Goal: Information Seeking & Learning: Learn about a topic

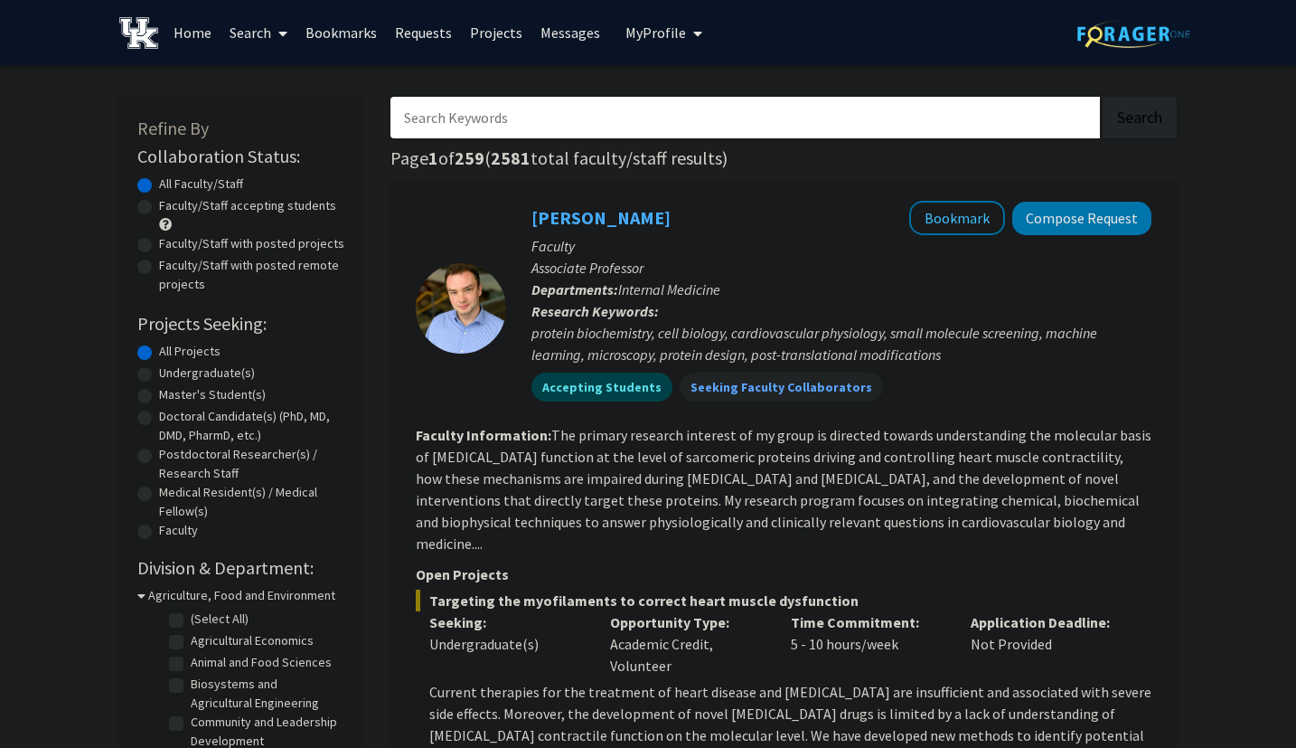
click at [528, 119] on input "Search Keywords" at bounding box center [746, 118] width 710 height 42
type input "[PERSON_NAME]"
click at [1103, 97] on button "Search" at bounding box center [1140, 118] width 74 height 42
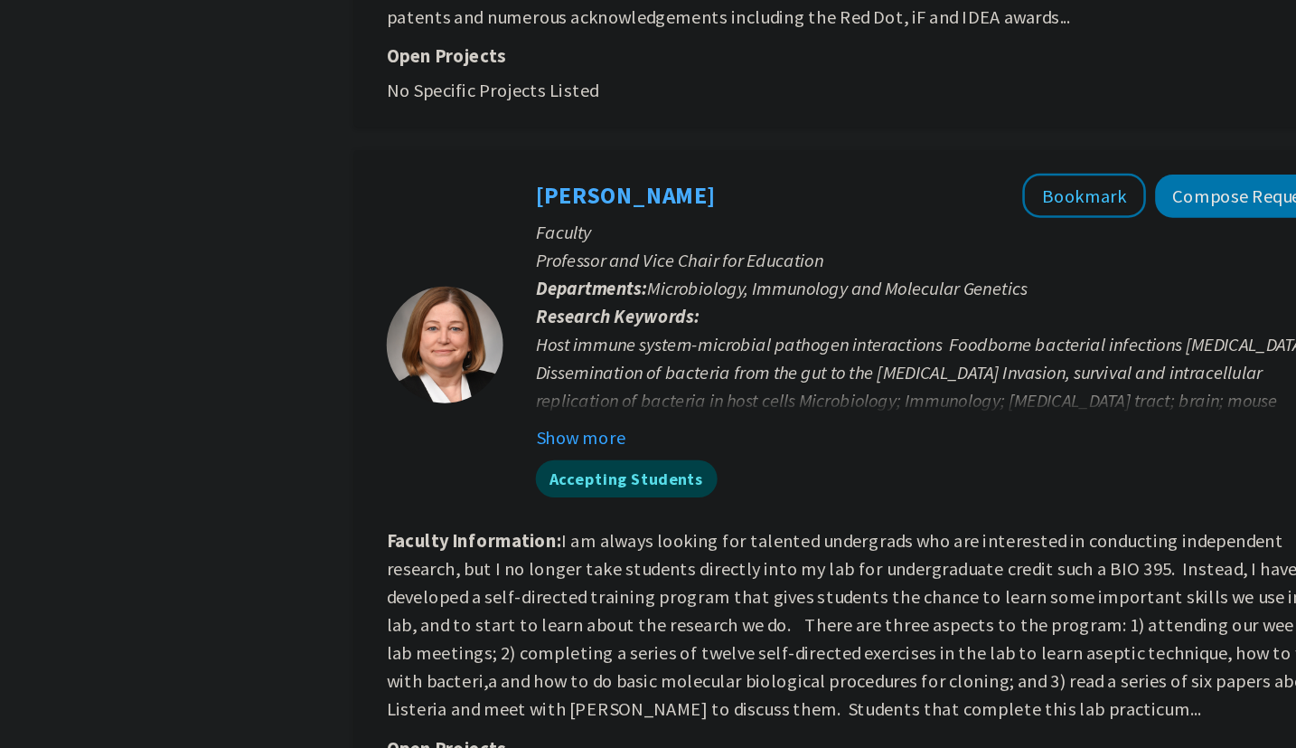
scroll to position [1093, 0]
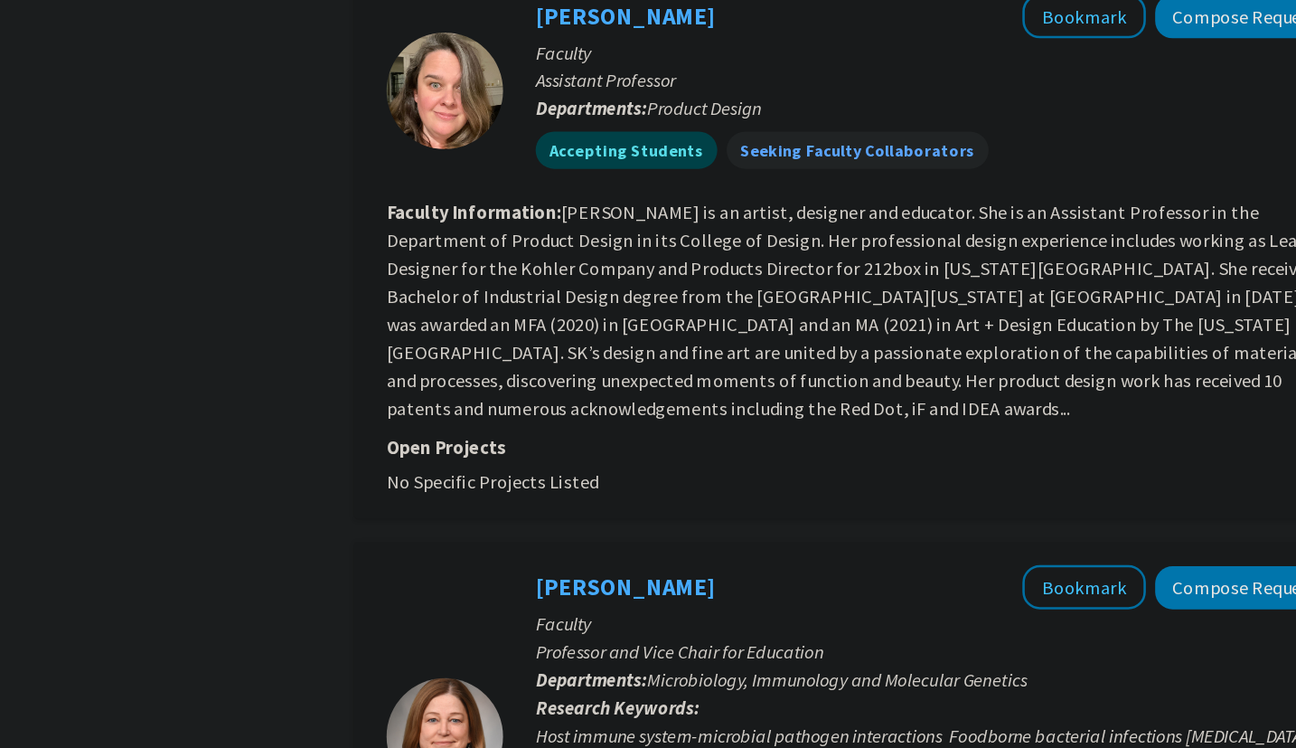
click at [598, 473] on p "Faculty" at bounding box center [842, 484] width 620 height 22
click at [600, 444] on link "[PERSON_NAME]" at bounding box center [601, 455] width 139 height 23
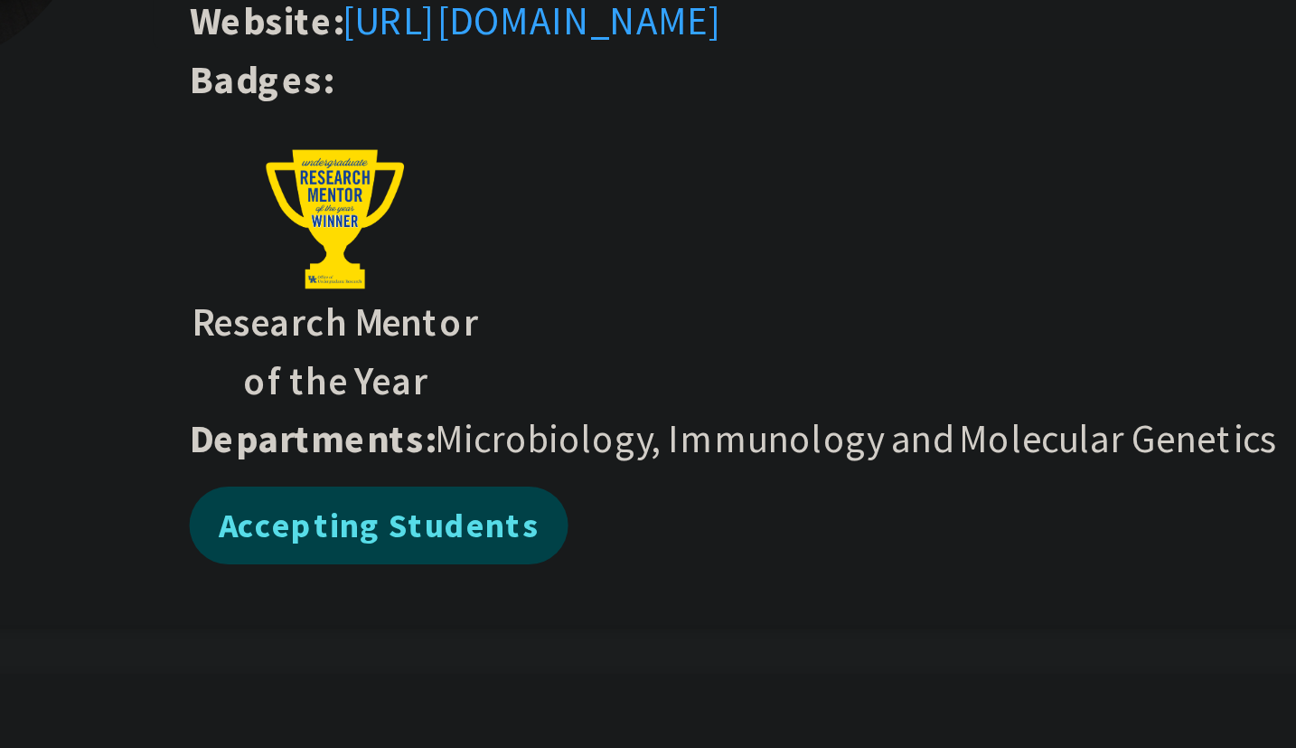
click at [419, 282] on img at bounding box center [413, 293] width 54 height 54
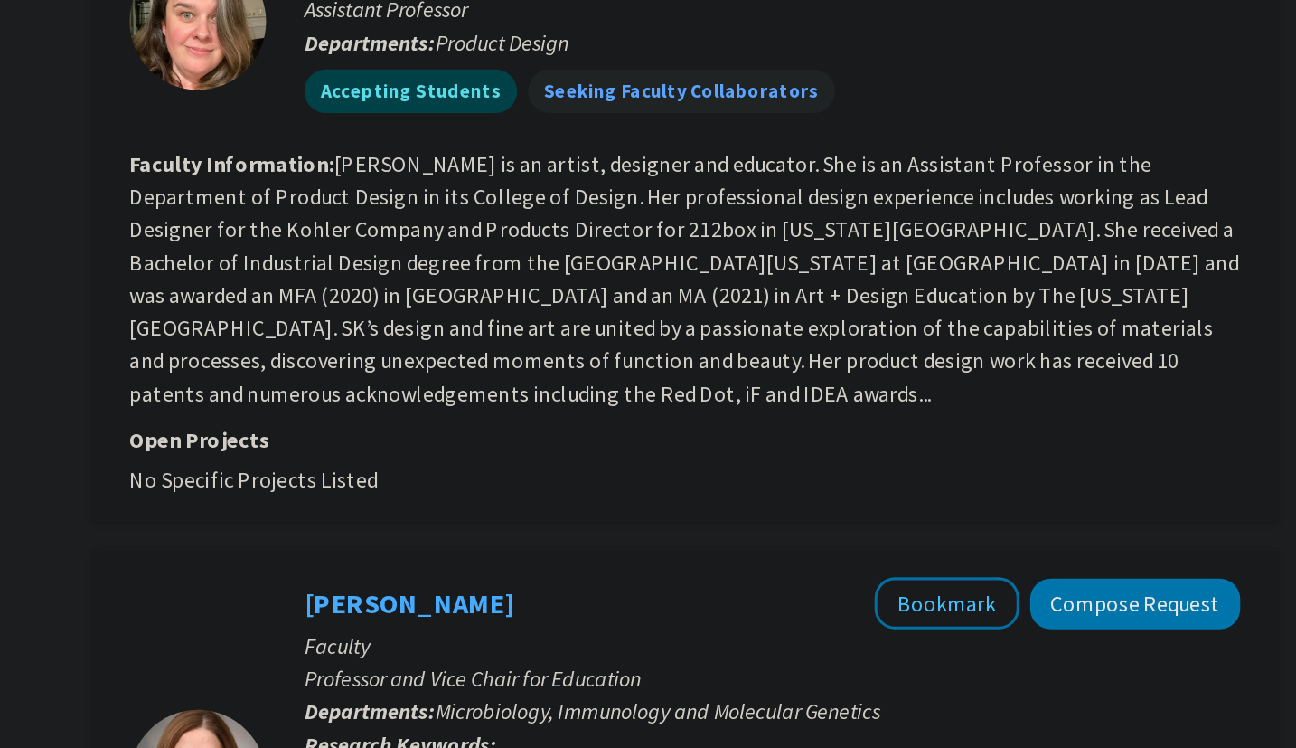
scroll to position [997, 0]
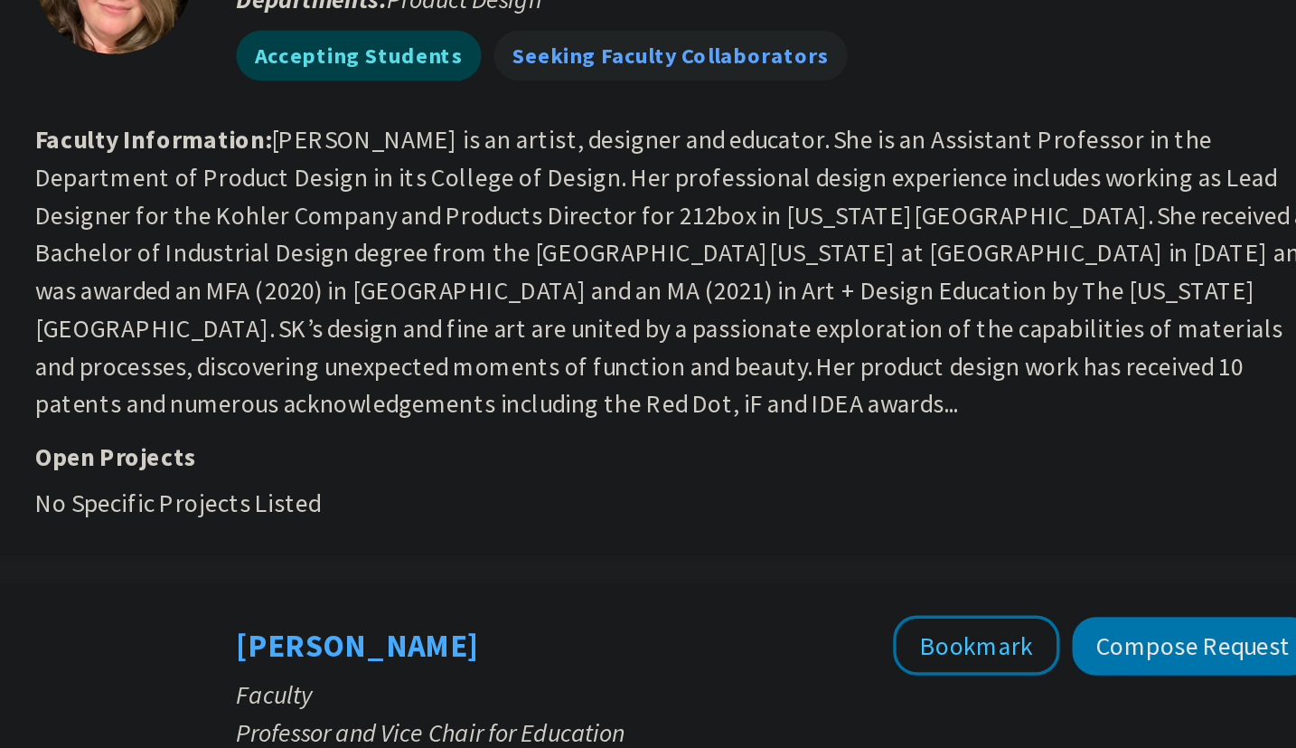
click at [739, 376] on fg-read-more "[PERSON_NAME] is an artist, designer and educator. She is an Assistant Professo…" at bounding box center [783, 336] width 735 height 170
click at [739, 356] on section "Faculty Information: [PERSON_NAME] is an artist, designer and educator. She is …" at bounding box center [784, 337] width 736 height 174
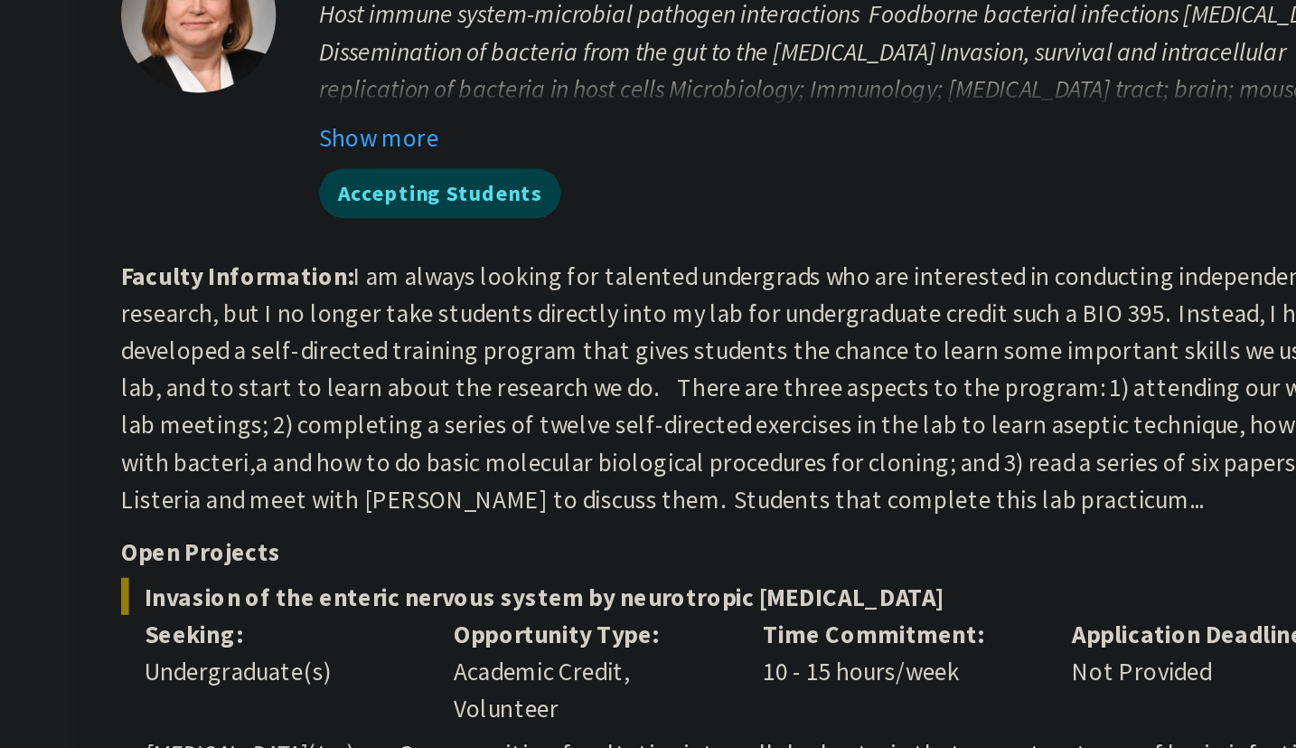
scroll to position [1474, 0]
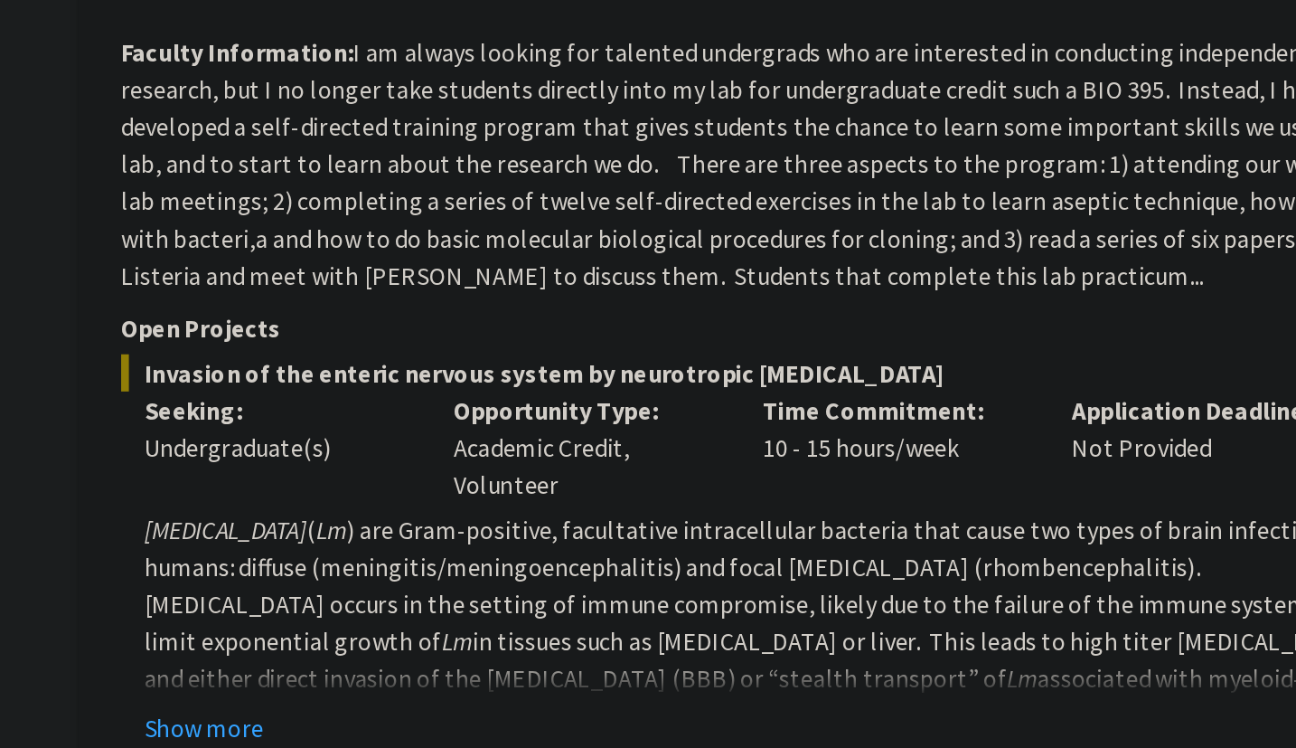
click at [549, 518] on span "Invasion of the enteric nervous system by neurotropic [MEDICAL_DATA]" at bounding box center [784, 529] width 736 height 22
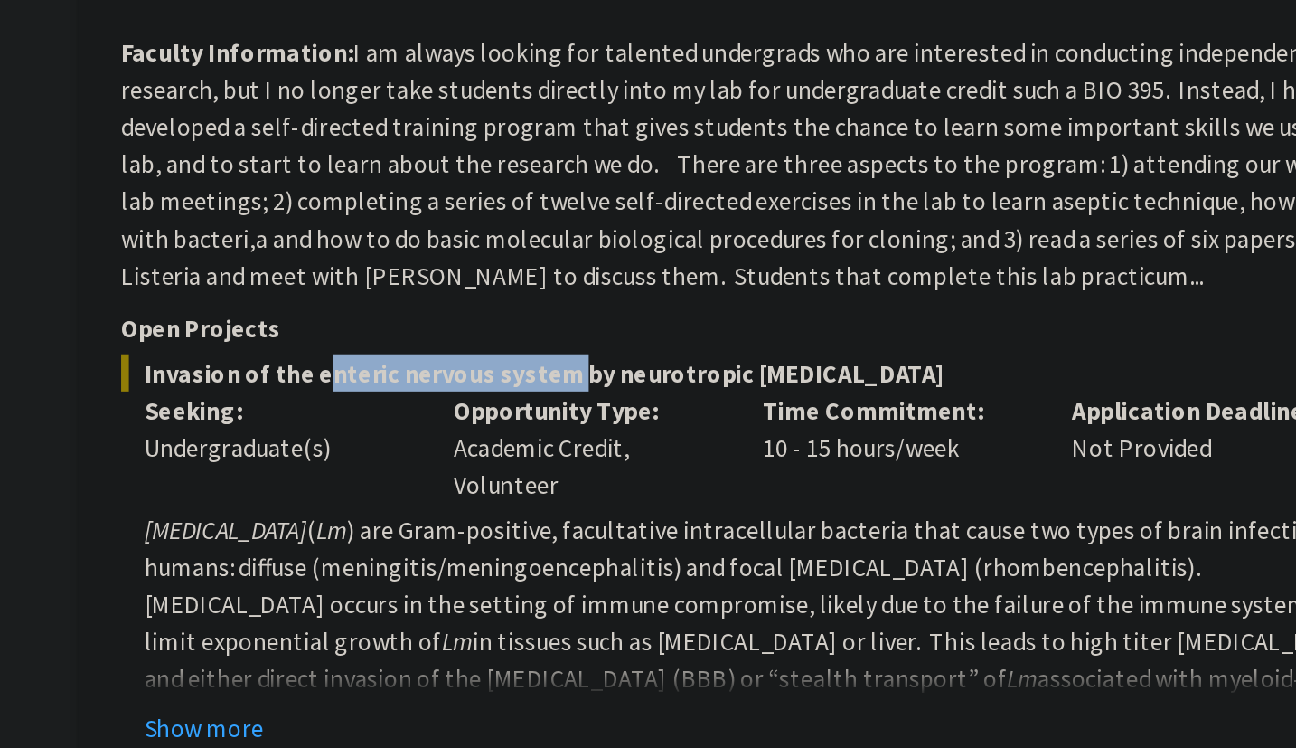
drag, startPoint x: 549, startPoint y: 506, endPoint x: 634, endPoint y: 508, distance: 85.0
click at [634, 518] on span "Invasion of the enteric nervous system by neurotropic [MEDICAL_DATA]" at bounding box center [784, 529] width 736 height 22
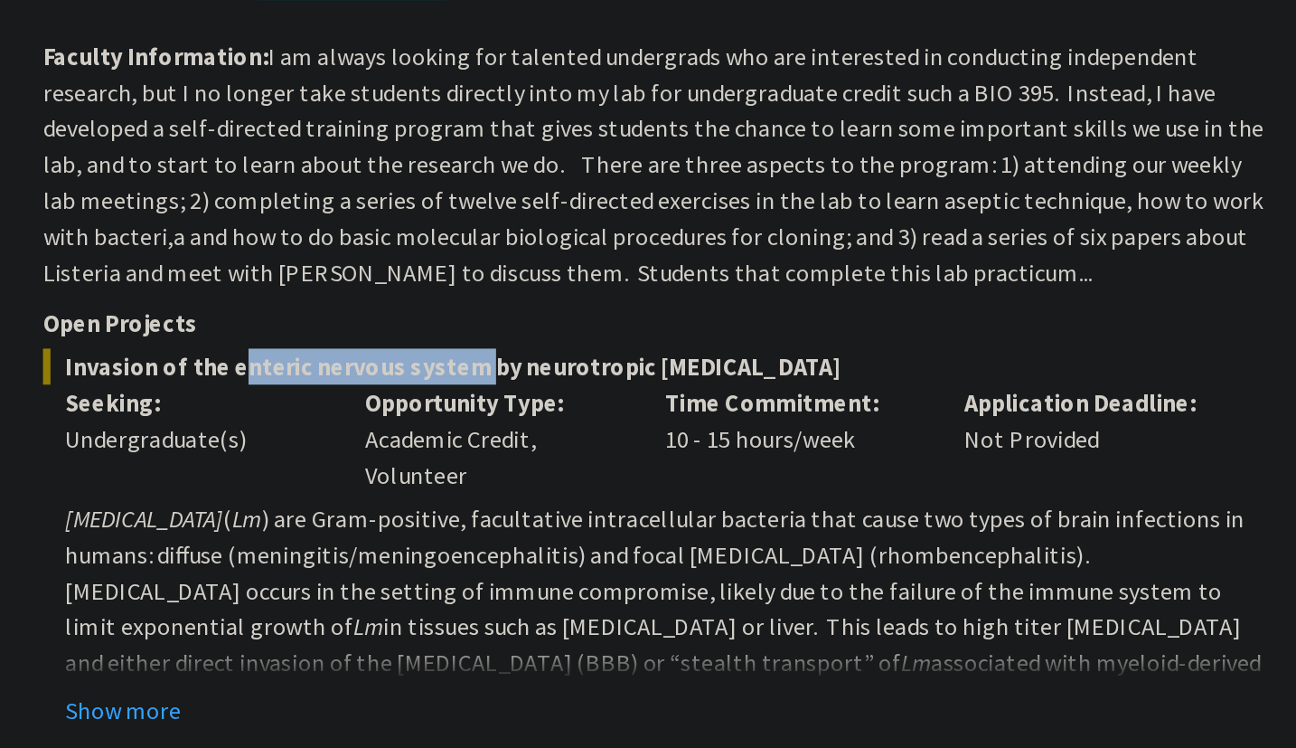
scroll to position [1487, 0]
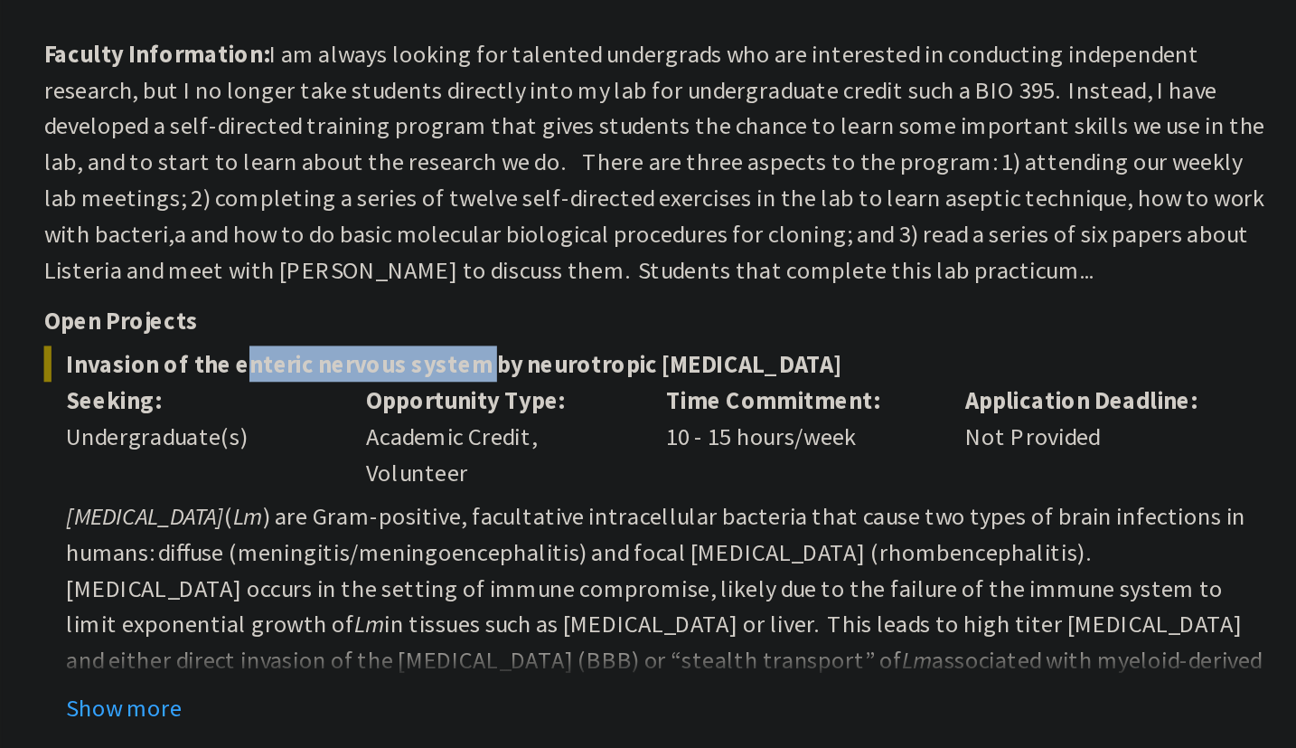
copy span "enteric nervous system"
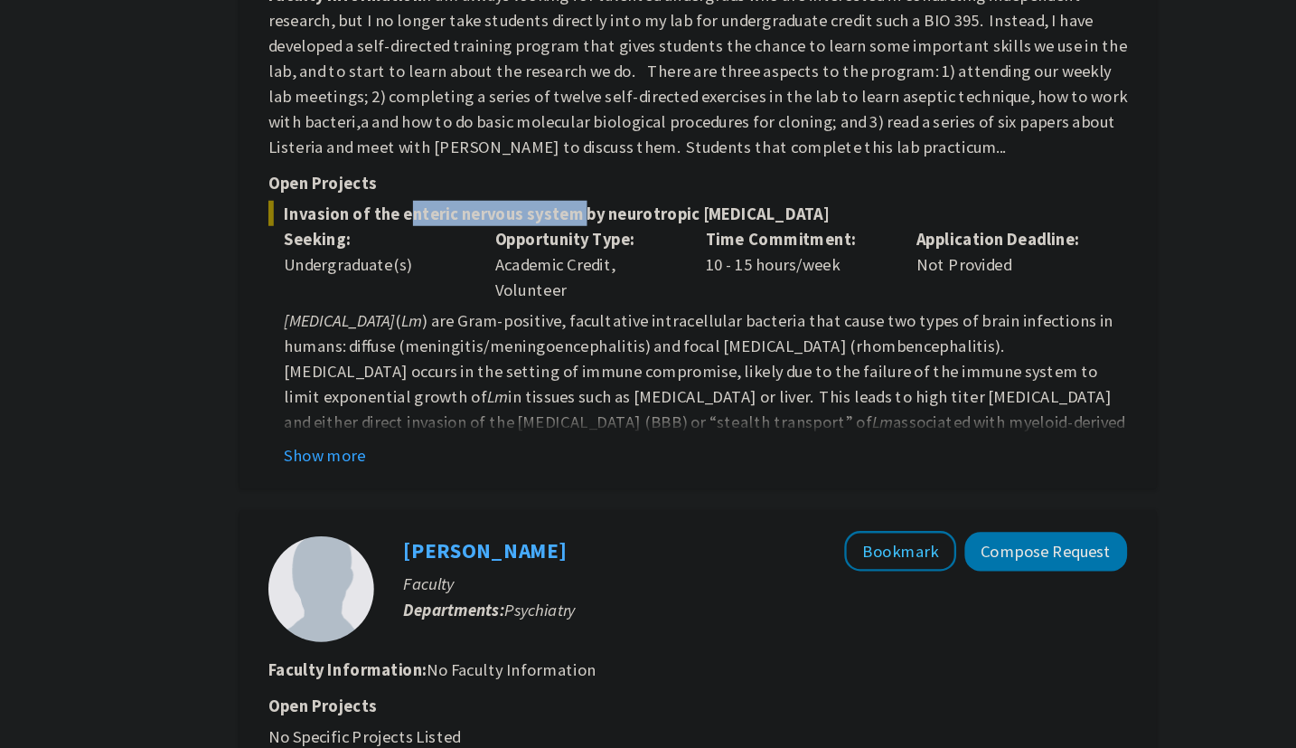
scroll to position [1747, 0]
click at [466, 430] on fg-read-more "[MEDICAL_DATA] ( Lm ) are Gram-positive, facultative intracellular bacteria tha…" at bounding box center [784, 404] width 736 height 137
click at [477, 452] on button "Show more" at bounding box center [464, 463] width 70 height 22
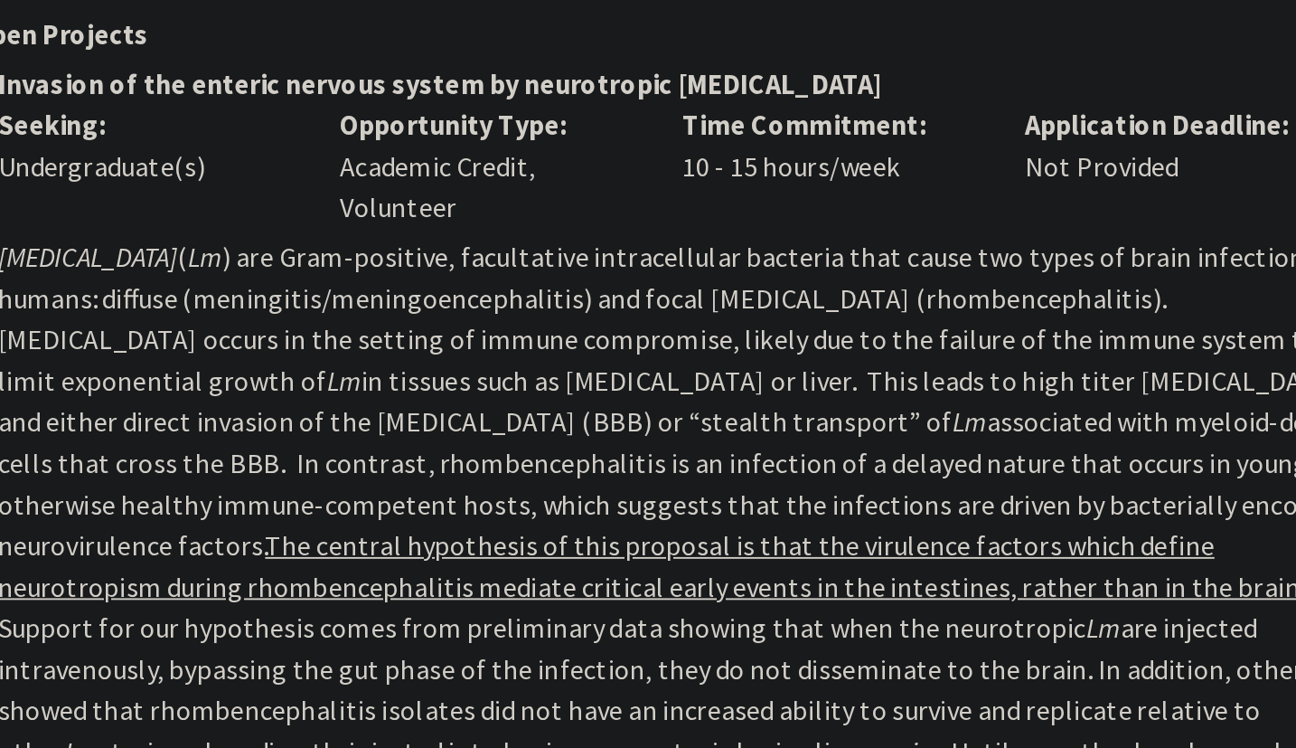
click at [649, 414] on p "[MEDICAL_DATA] ( Lm ) are Gram-positive, facultative intracellular bacteria tha…" at bounding box center [790, 672] width 722 height 673
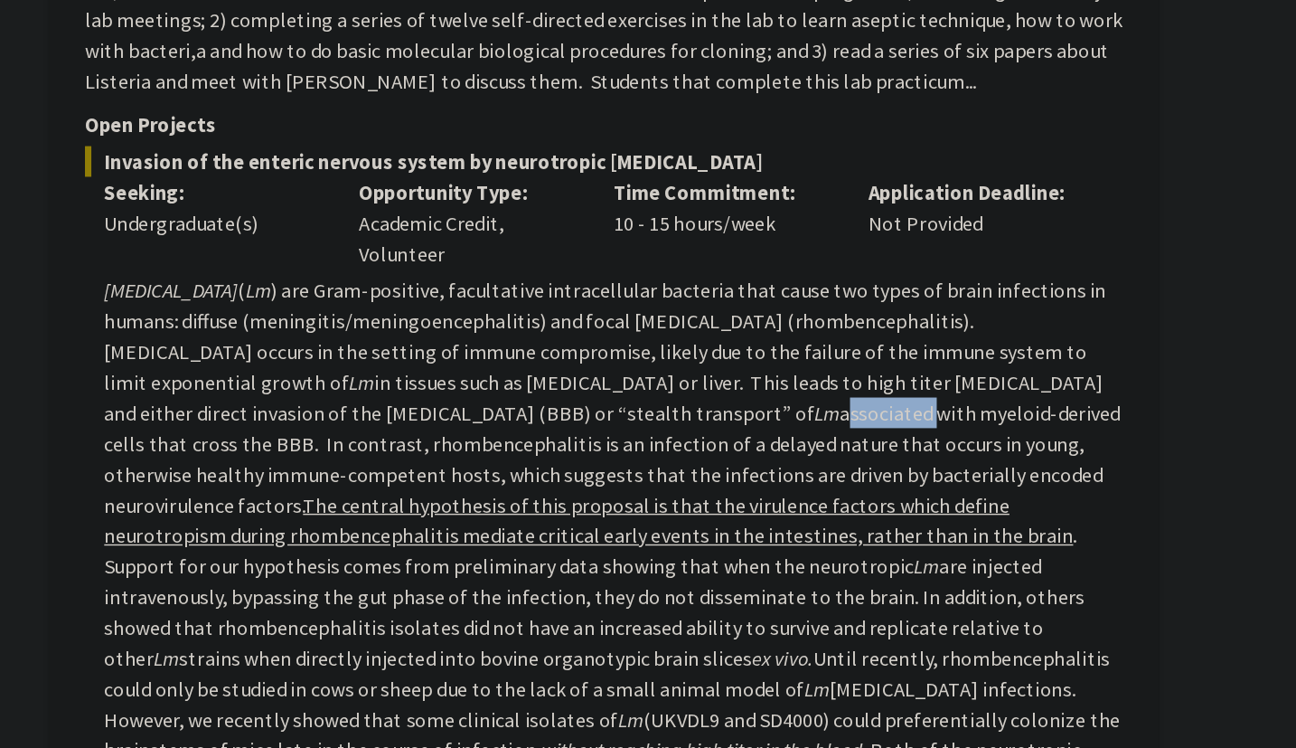
click at [650, 415] on p "[MEDICAL_DATA] ( Lm ) are Gram-positive, facultative intracellular bacteria tha…" at bounding box center [790, 672] width 722 height 673
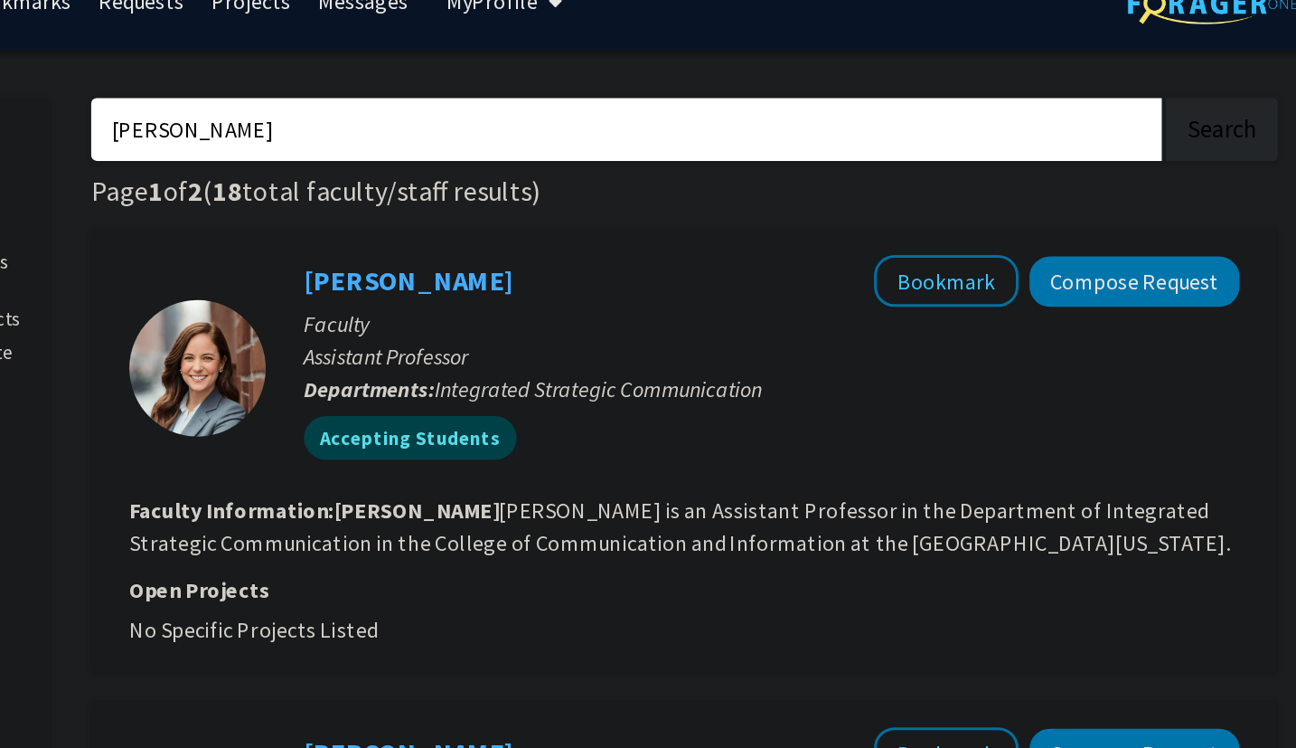
scroll to position [0, 0]
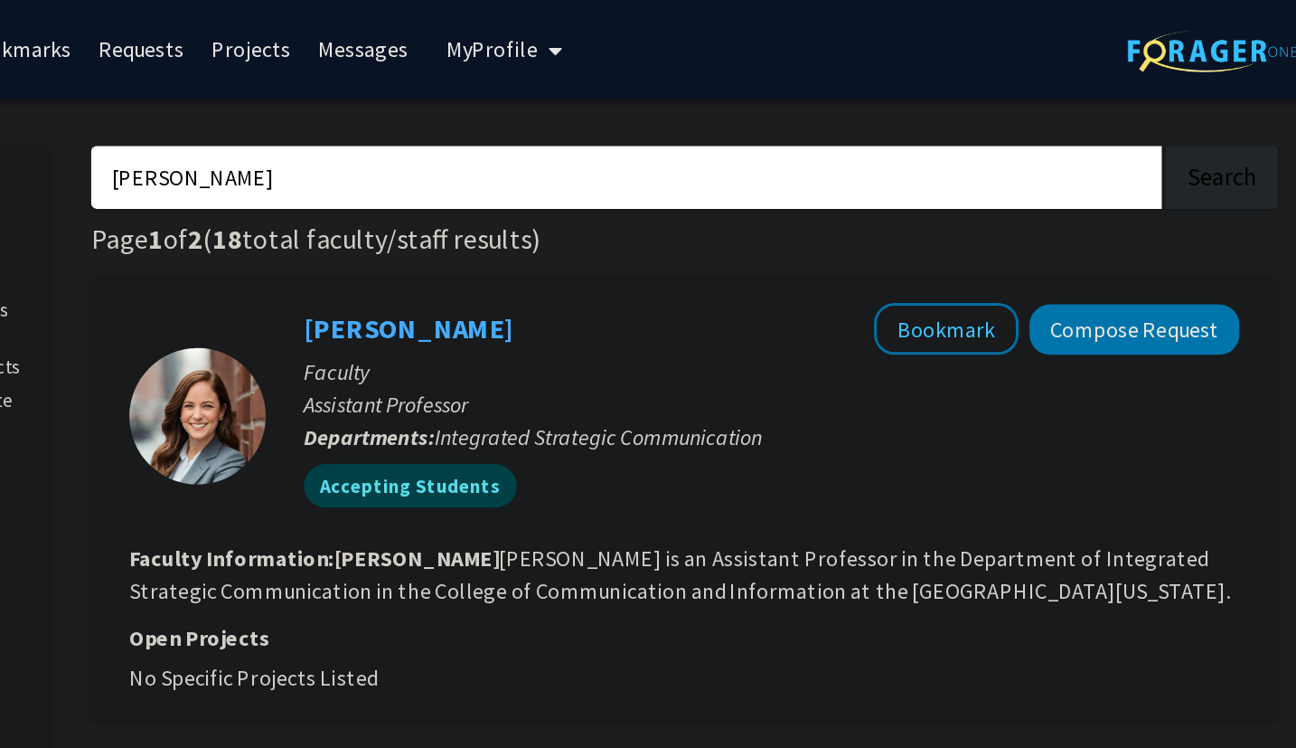
click at [598, 127] on input "[PERSON_NAME]" at bounding box center [746, 118] width 710 height 42
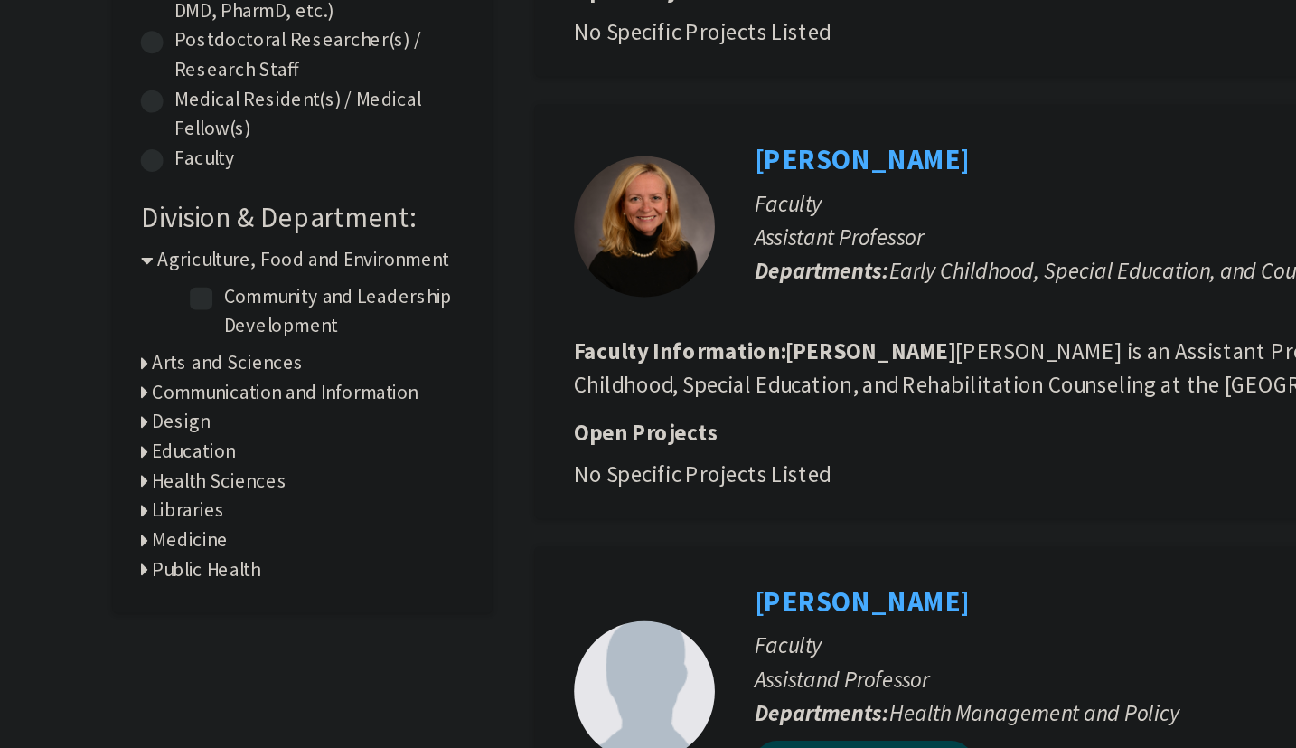
scroll to position [157, 0]
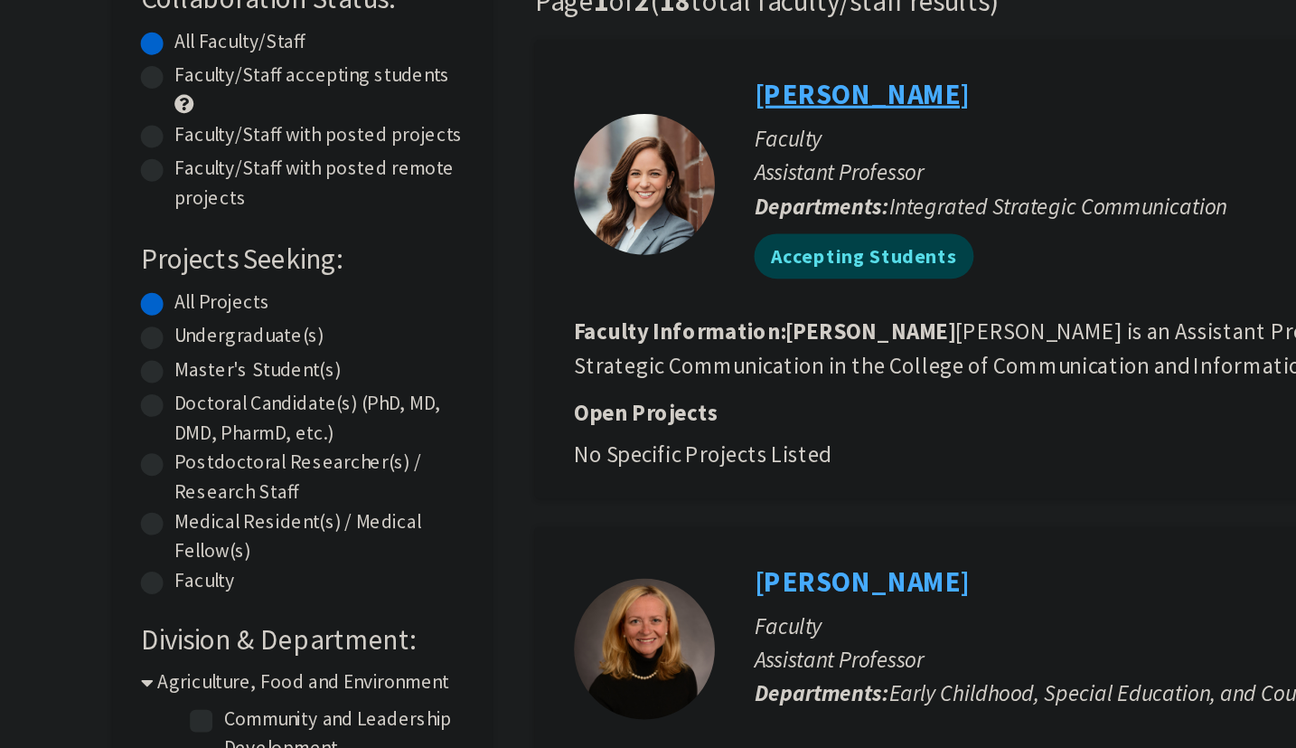
click at [616, 61] on link "[PERSON_NAME]" at bounding box center [601, 60] width 139 height 23
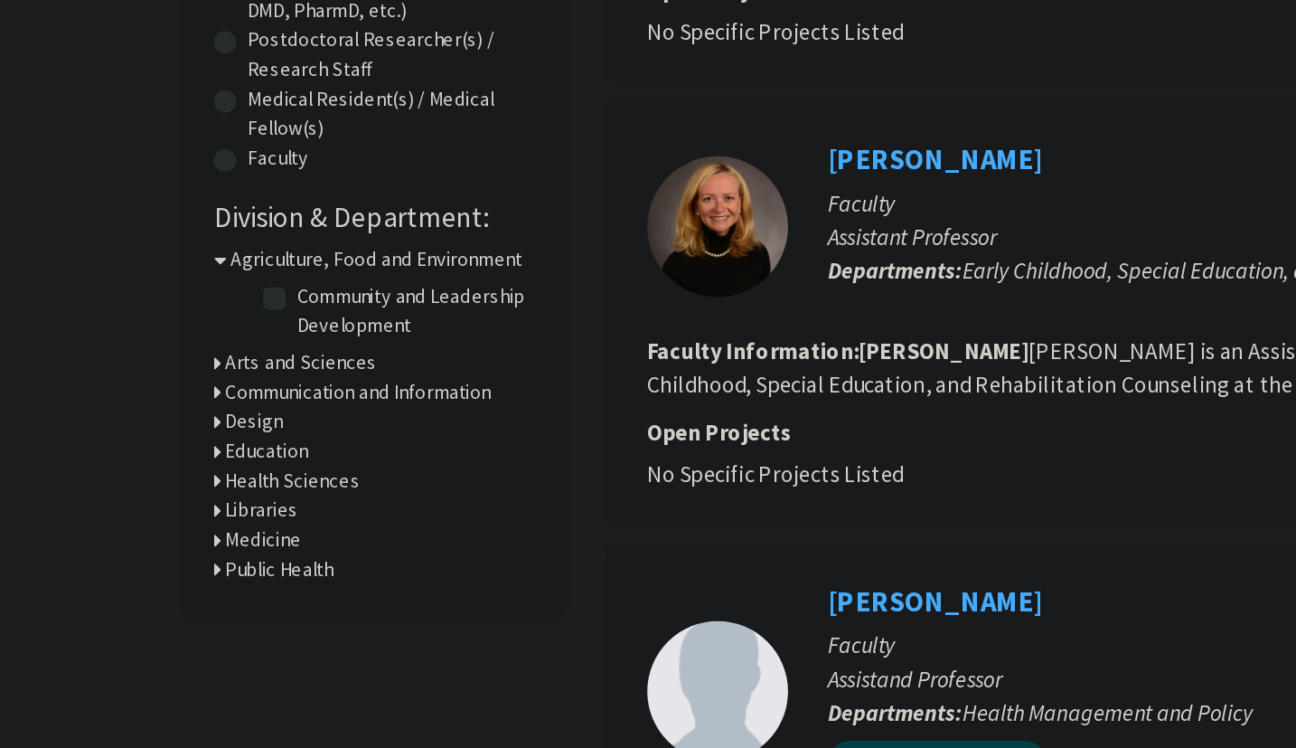
scroll to position [202, 0]
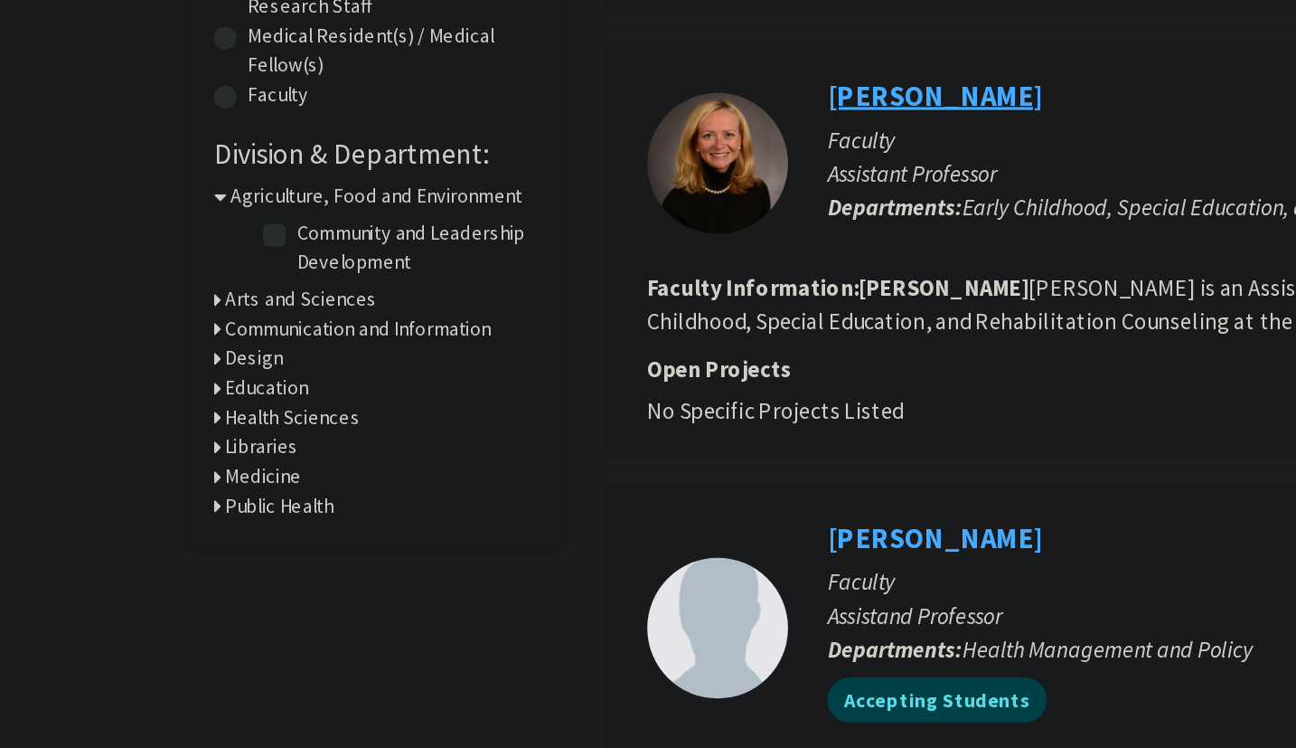
click at [574, 327] on link "[PERSON_NAME]" at bounding box center [601, 328] width 139 height 23
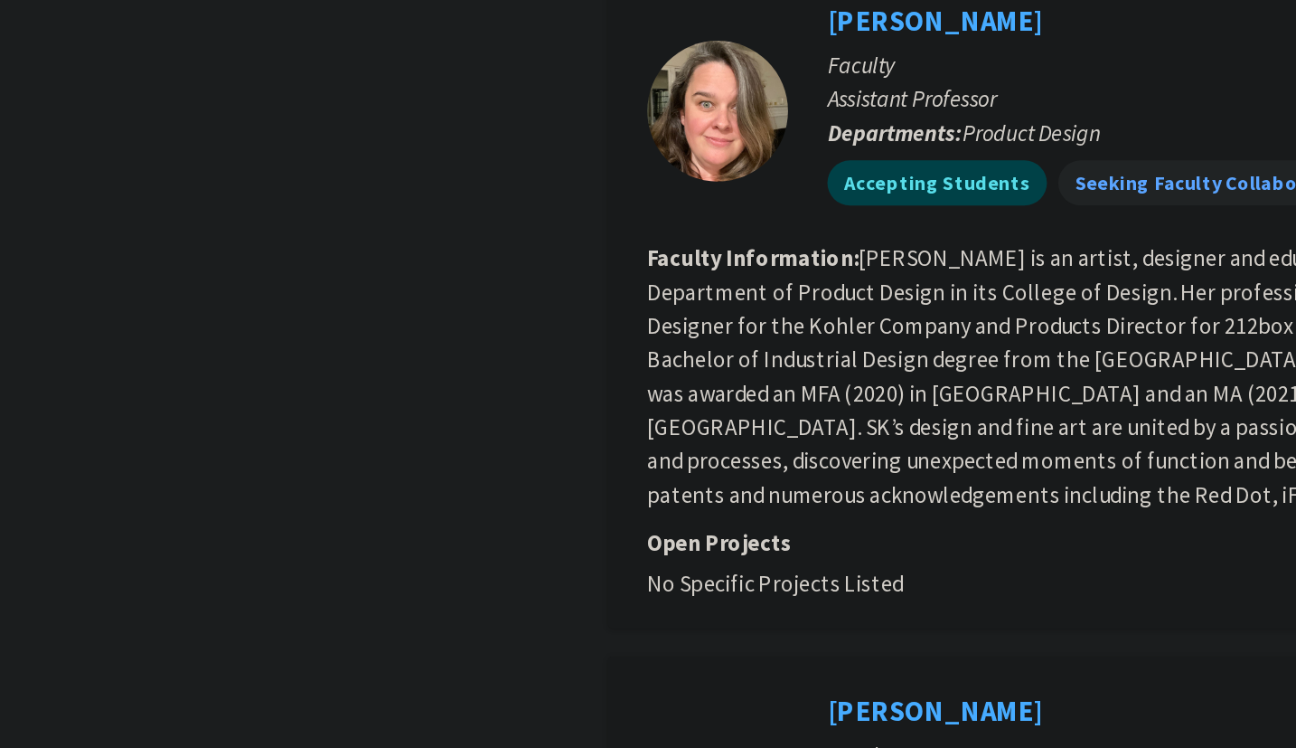
scroll to position [915, 0]
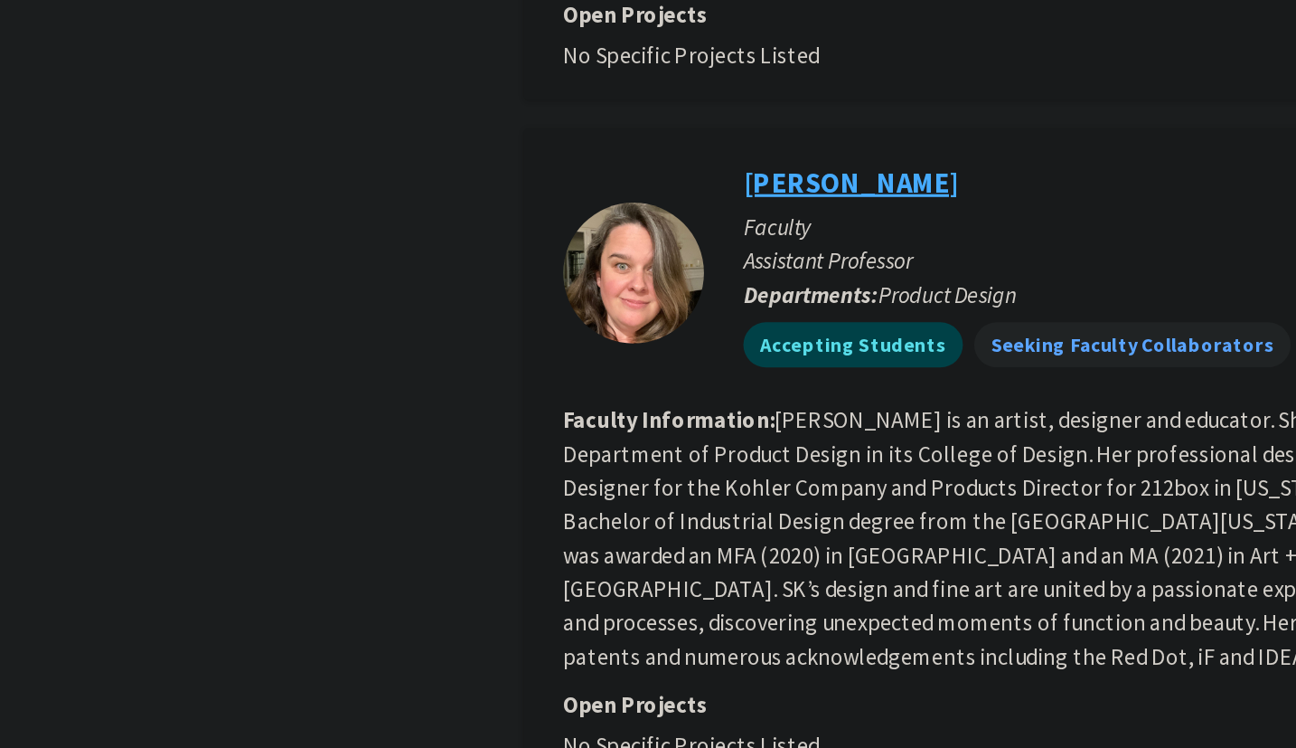
click at [579, 190] on link "[PERSON_NAME]" at bounding box center [601, 190] width 139 height 23
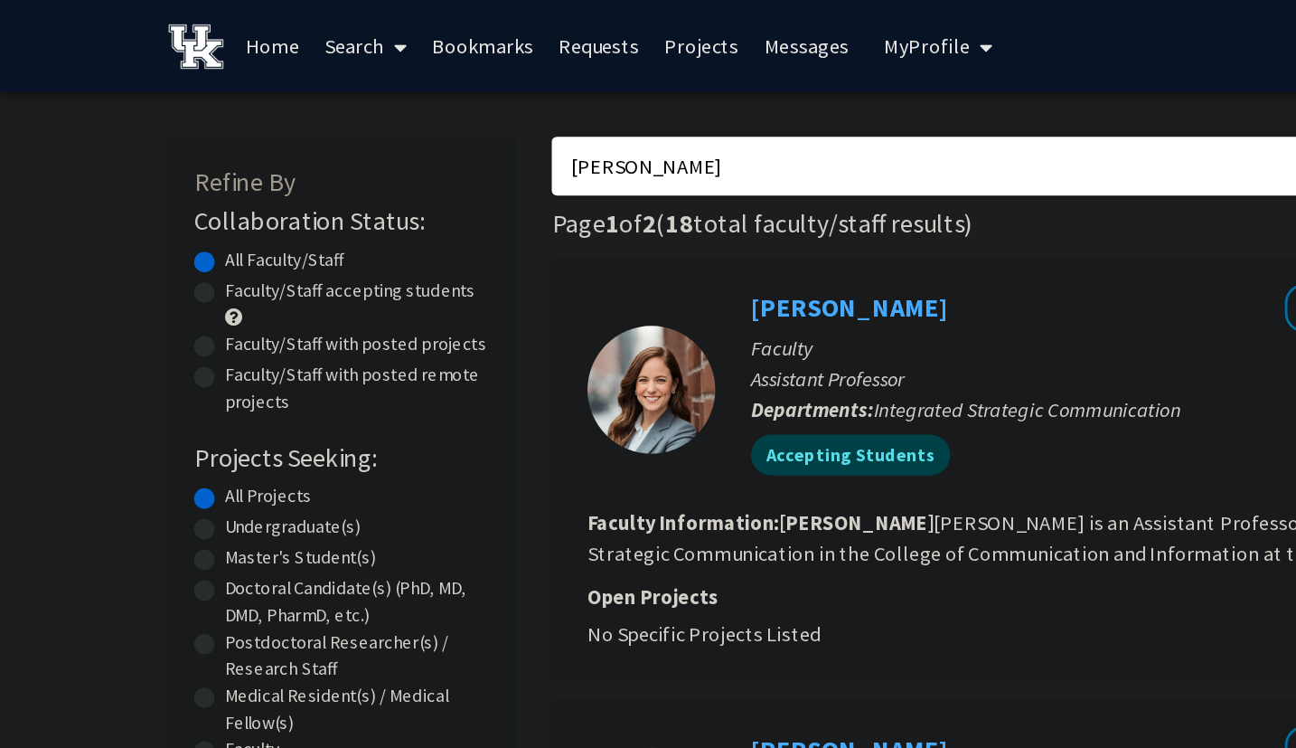
click at [290, 23] on link "Search" at bounding box center [259, 32] width 76 height 63
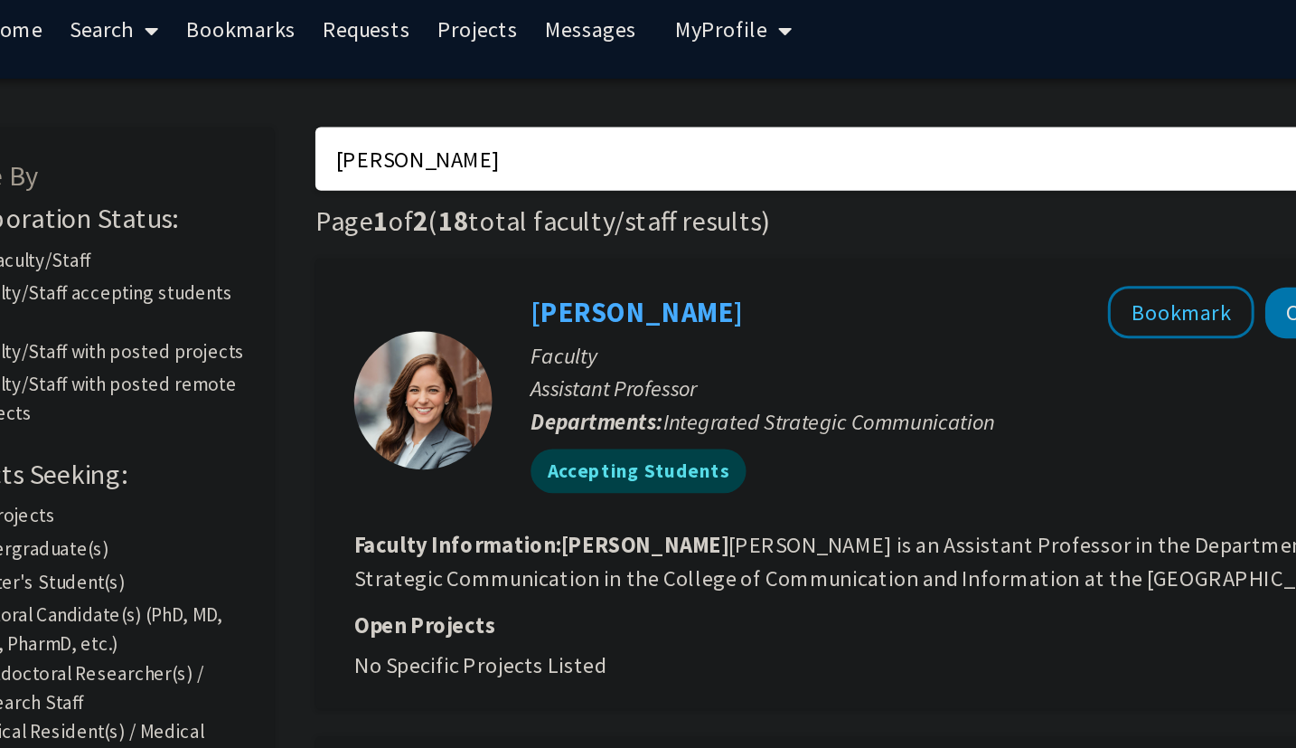
click at [501, 39] on link "Projects" at bounding box center [496, 32] width 71 height 63
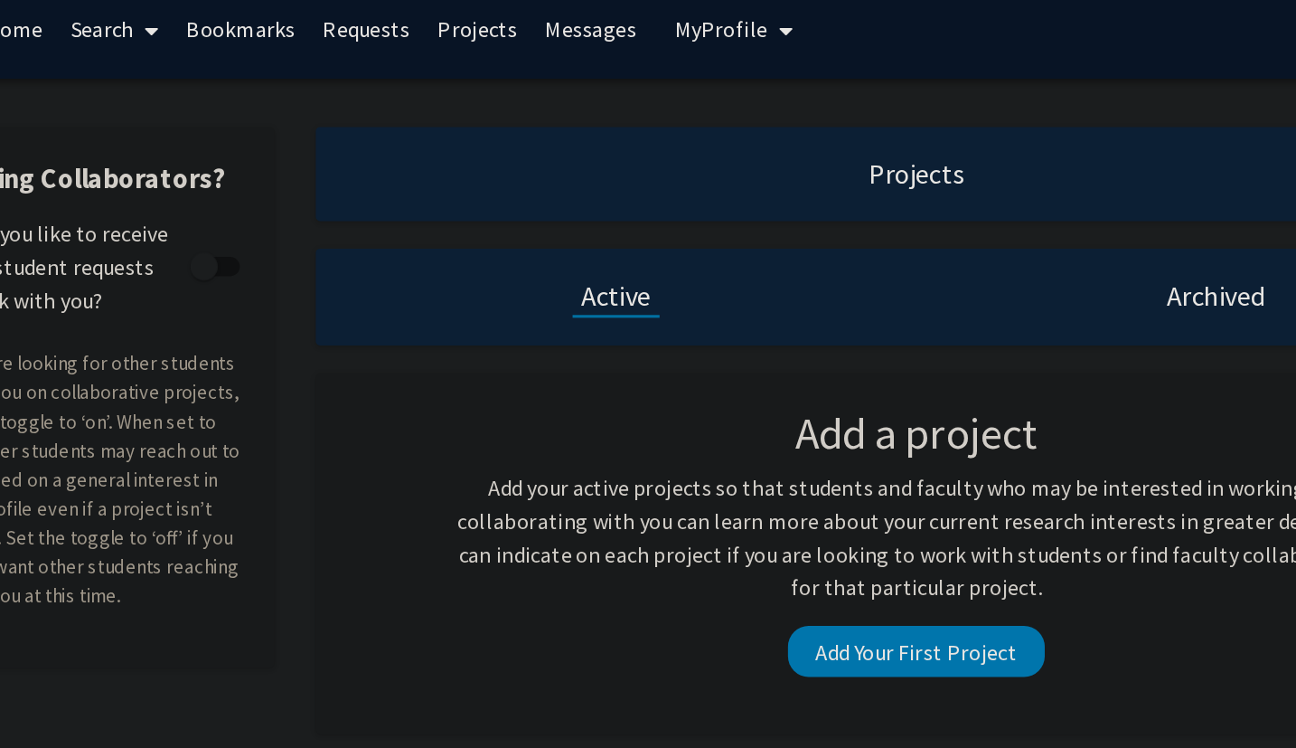
click at [440, 38] on link "Requests" at bounding box center [423, 32] width 75 height 63
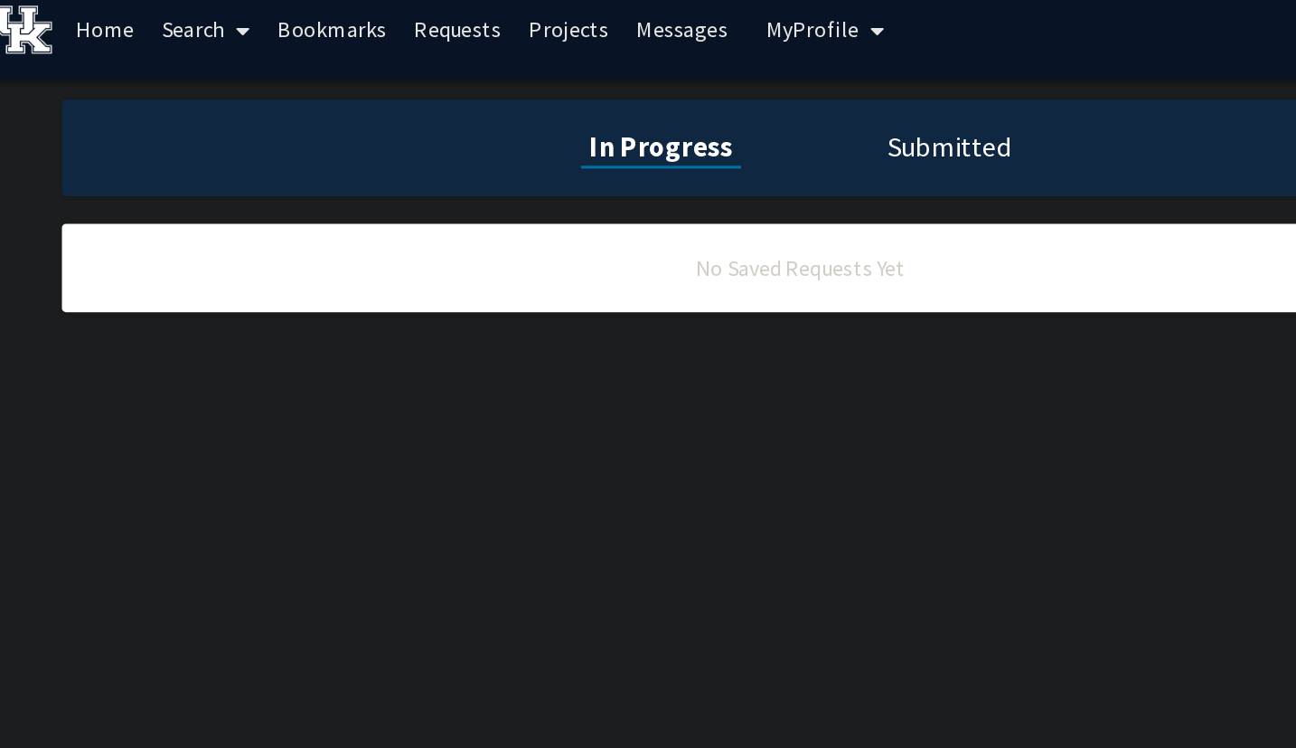
click at [353, 33] on link "Bookmarks" at bounding box center [341, 32] width 89 height 63
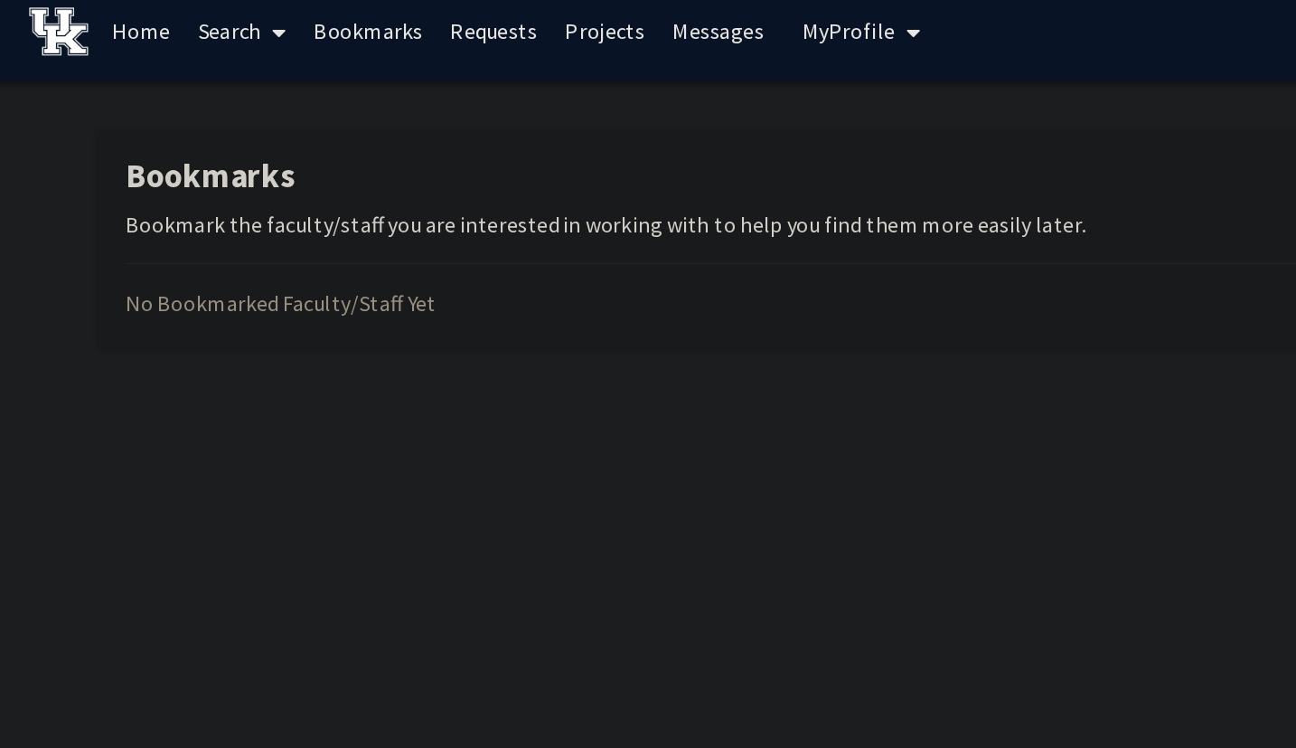
click at [244, 31] on link "Search" at bounding box center [259, 32] width 76 height 63
click at [201, 34] on link "Home" at bounding box center [193, 32] width 56 height 63
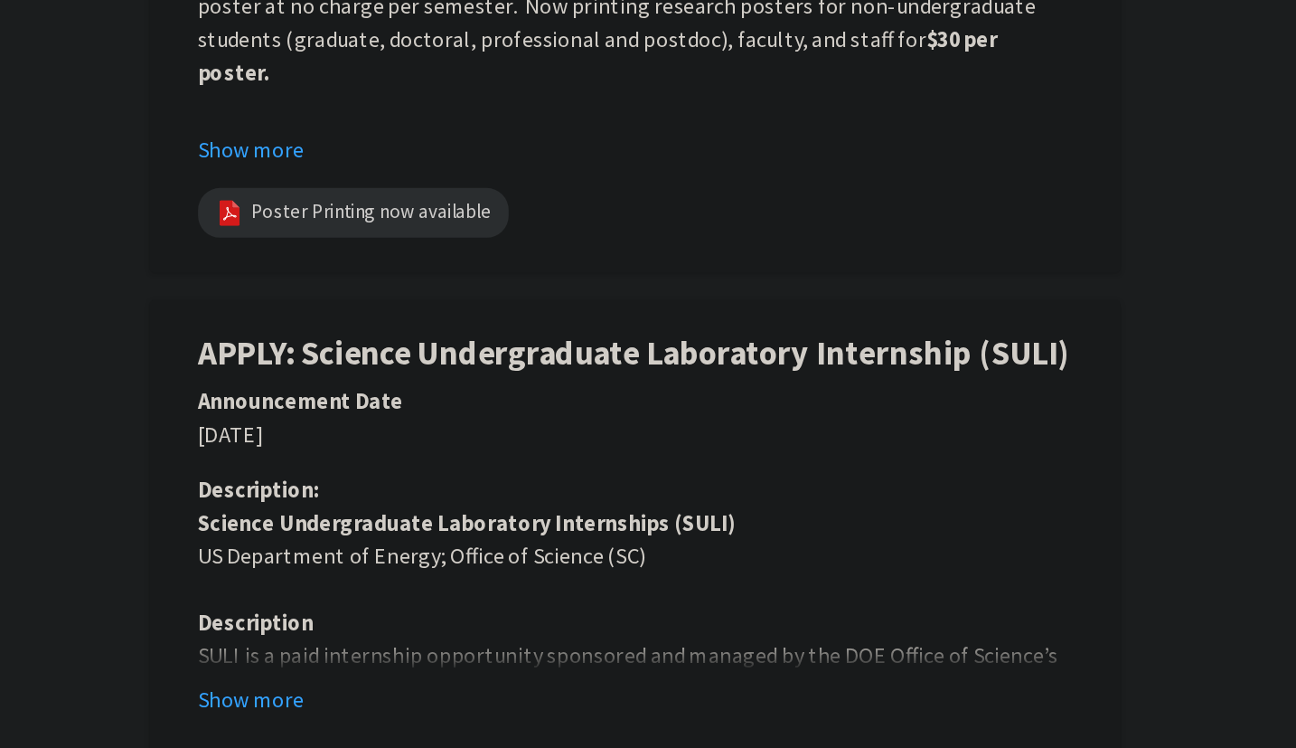
scroll to position [577, 0]
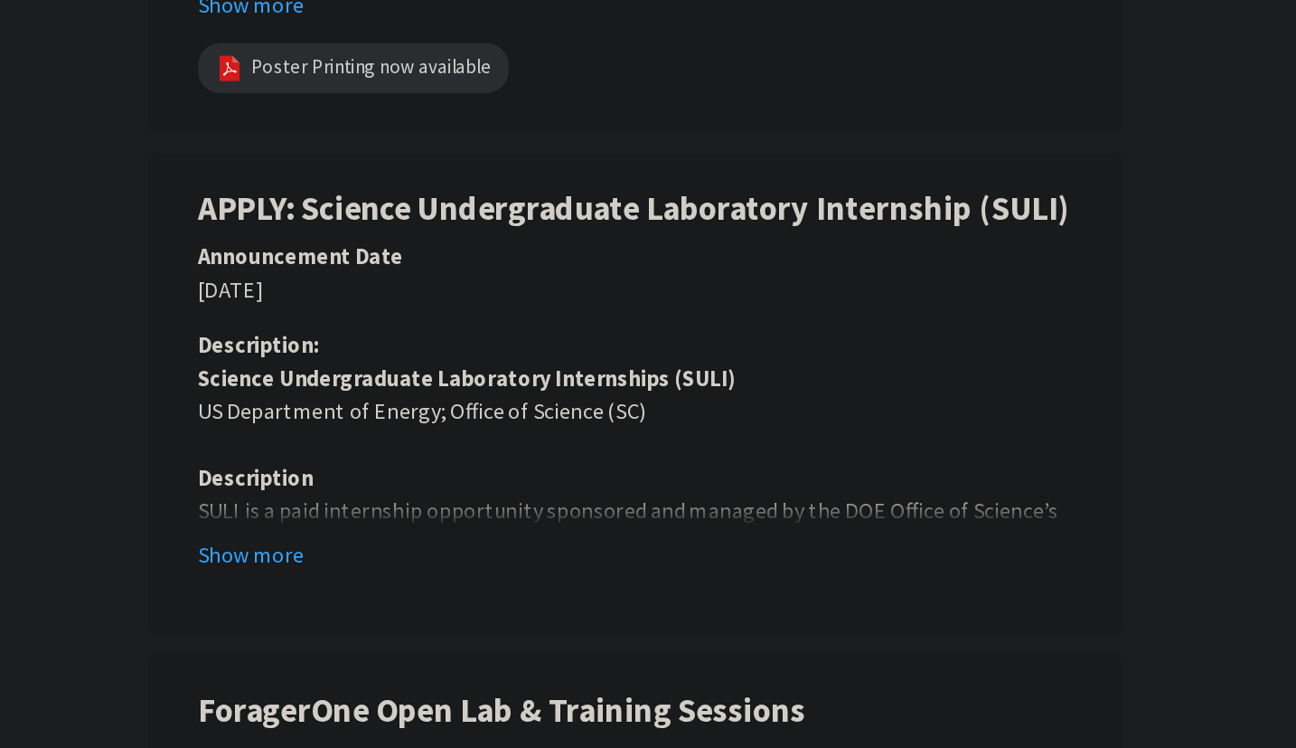
click at [569, 400] on h1 "APPLY: Science Undergraduate Laboratory Internship (SULI)" at bounding box center [814, 395] width 572 height 26
click at [565, 407] on h1 "APPLY: Science Undergraduate Laboratory Internship (SULI)" at bounding box center [814, 395] width 572 height 26
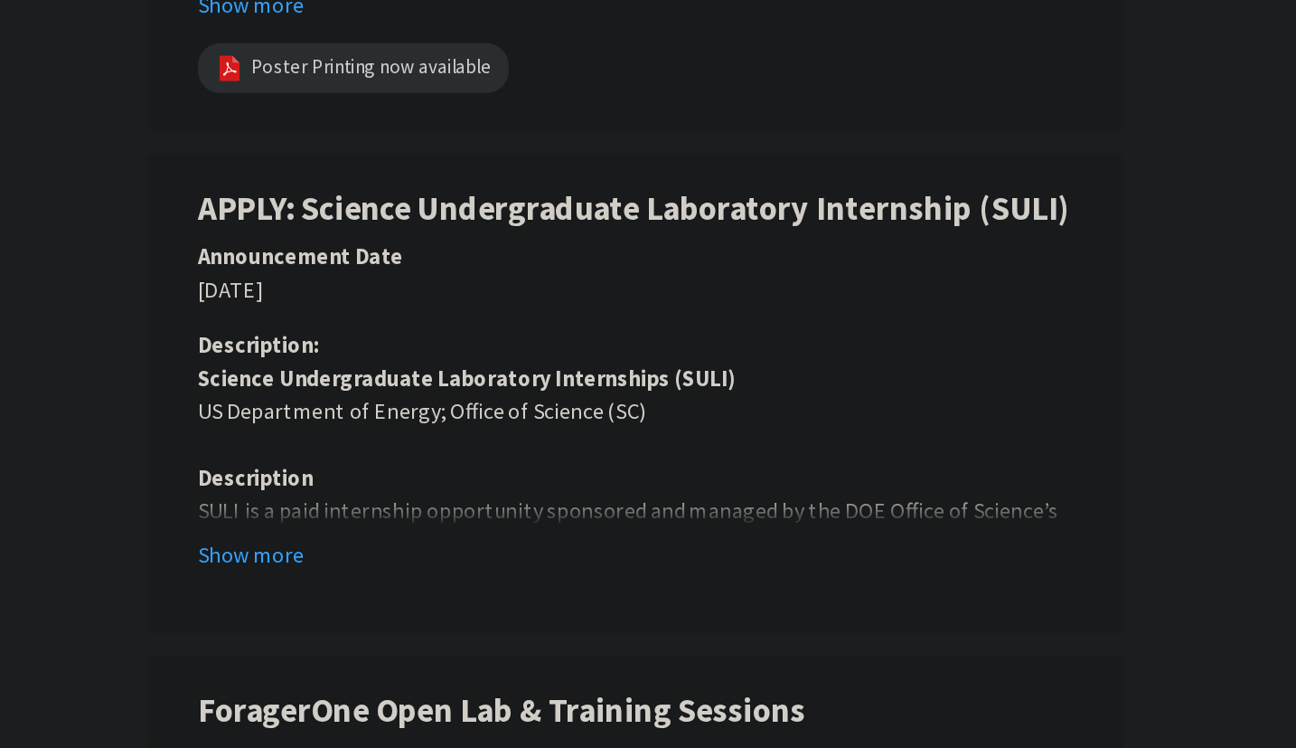
click at [565, 407] on h1 "APPLY: Science Undergraduate Laboratory Internship (SULI)" at bounding box center [814, 395] width 572 height 26
click at [565, 505] on strong "Science Undergraduate Laboratory Internships (SULI)" at bounding box center [704, 505] width 353 height 18
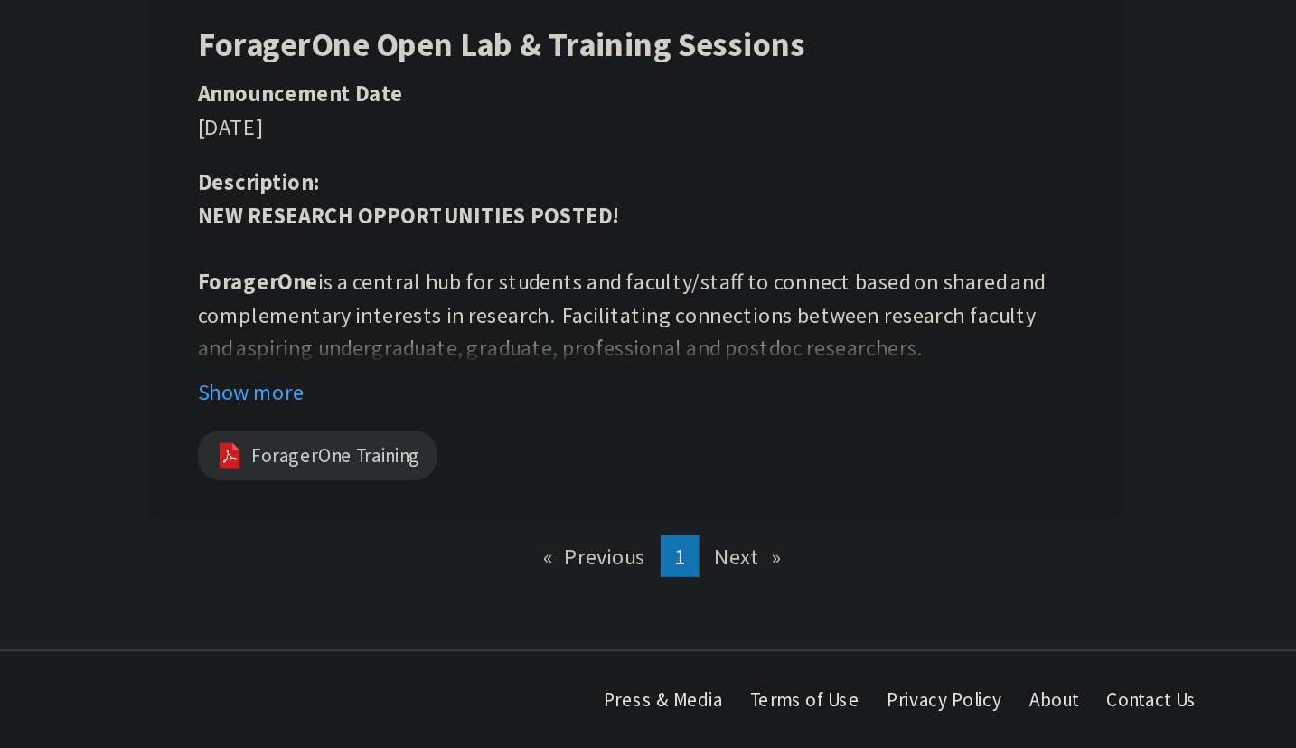
scroll to position [1012, 0]
